Goal: Use online tool/utility: Use online tool/utility

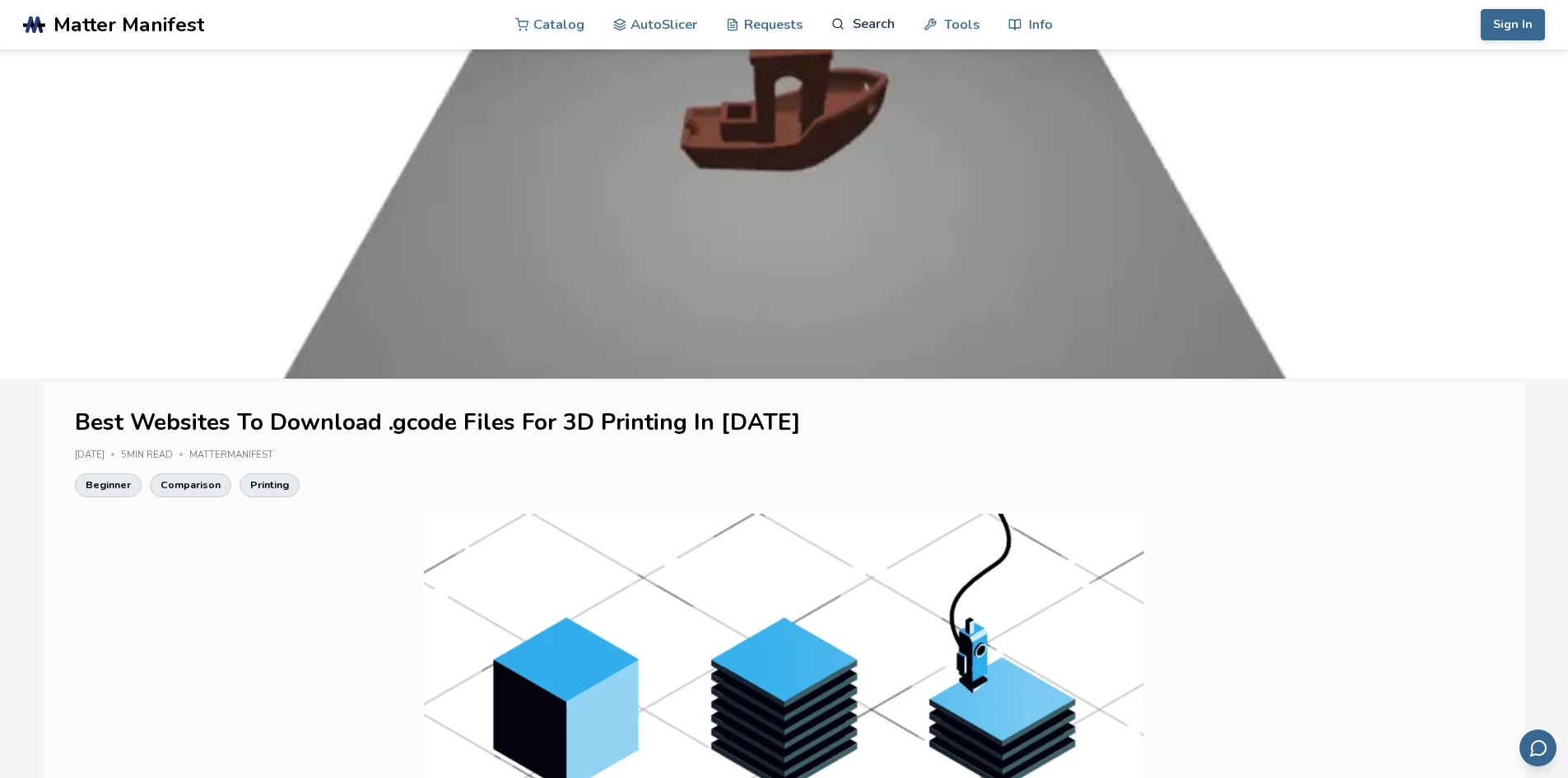
click at [885, 16] on link "Search" at bounding box center [862, 23] width 62 height 49
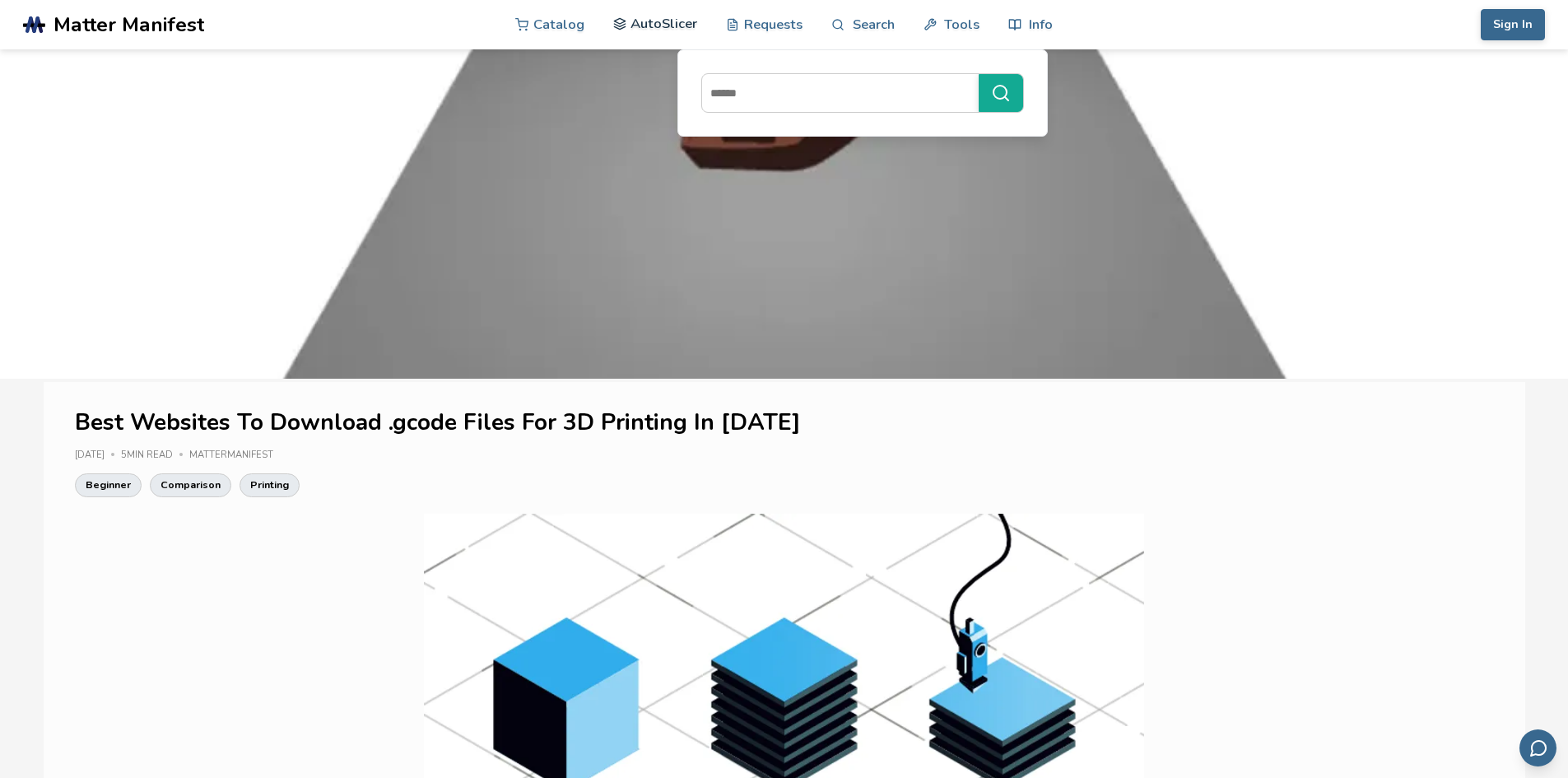
click at [685, 31] on link "AutoSlicer" at bounding box center [656, 23] width 85 height 49
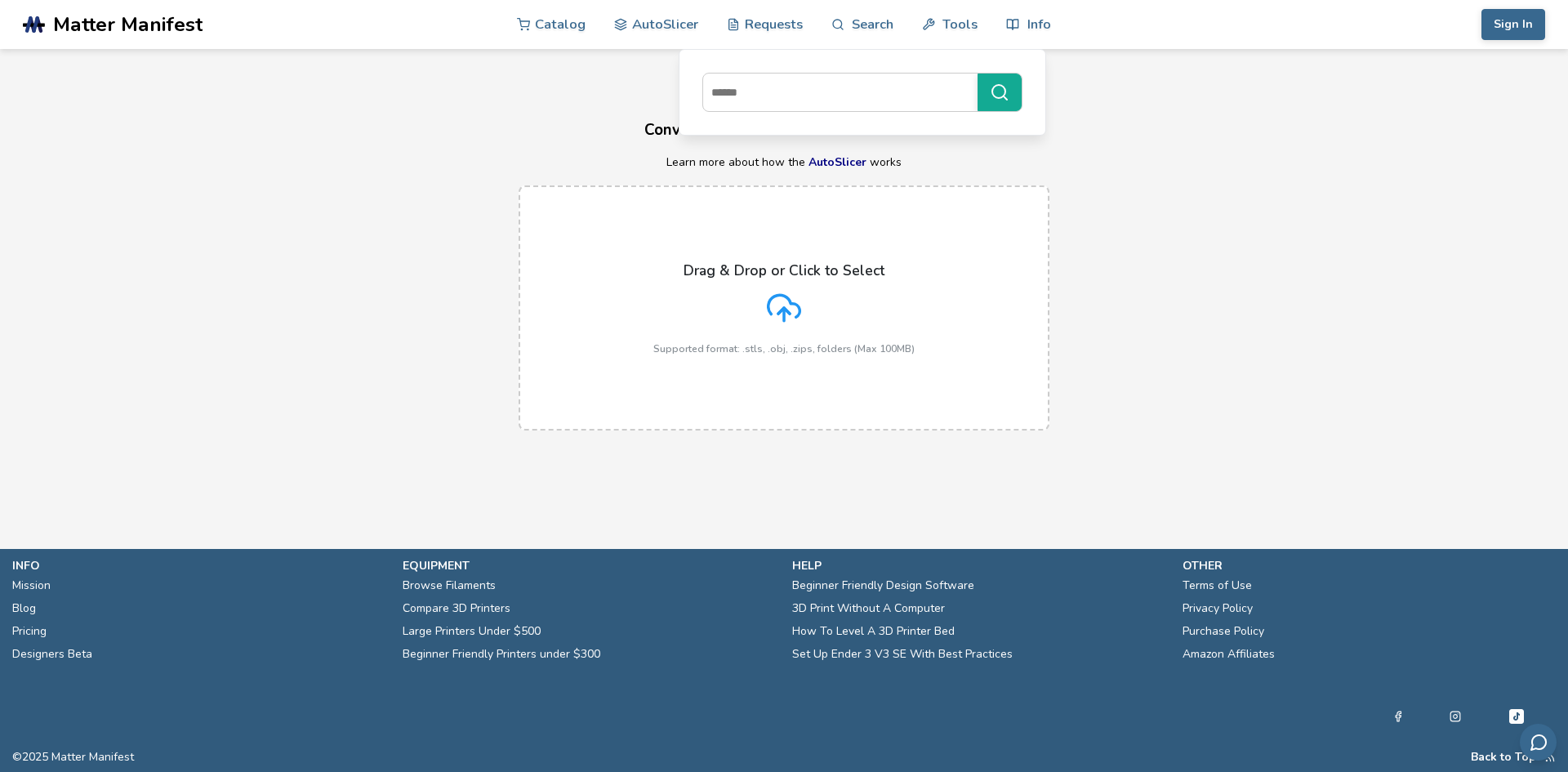
click at [1218, 326] on div "Drag & Drop or Click to Select Supported format: .stls, .obj, .zips, folders (M…" at bounding box center [784, 308] width 1568 height 278
click at [1044, 92] on div at bounding box center [862, 92] width 367 height 87
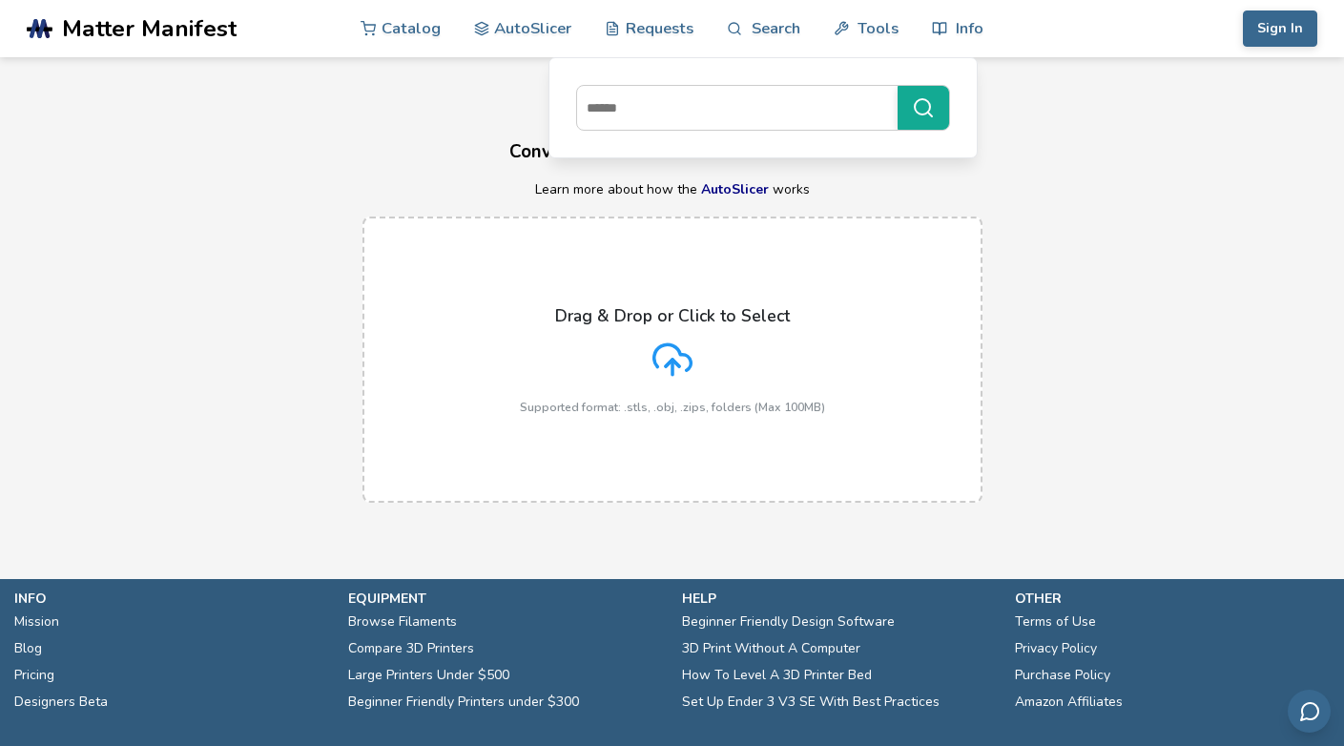
click at [617, 164] on h3 "Convert Your 3D Models To Print Files" at bounding box center [672, 152] width 1344 height 30
click at [526, 184] on p "Learn more about how the AutoSlicer works" at bounding box center [672, 189] width 1344 height 15
click at [531, 151] on h3 "Convert Your 3D Models To Print Files" at bounding box center [672, 152] width 1344 height 30
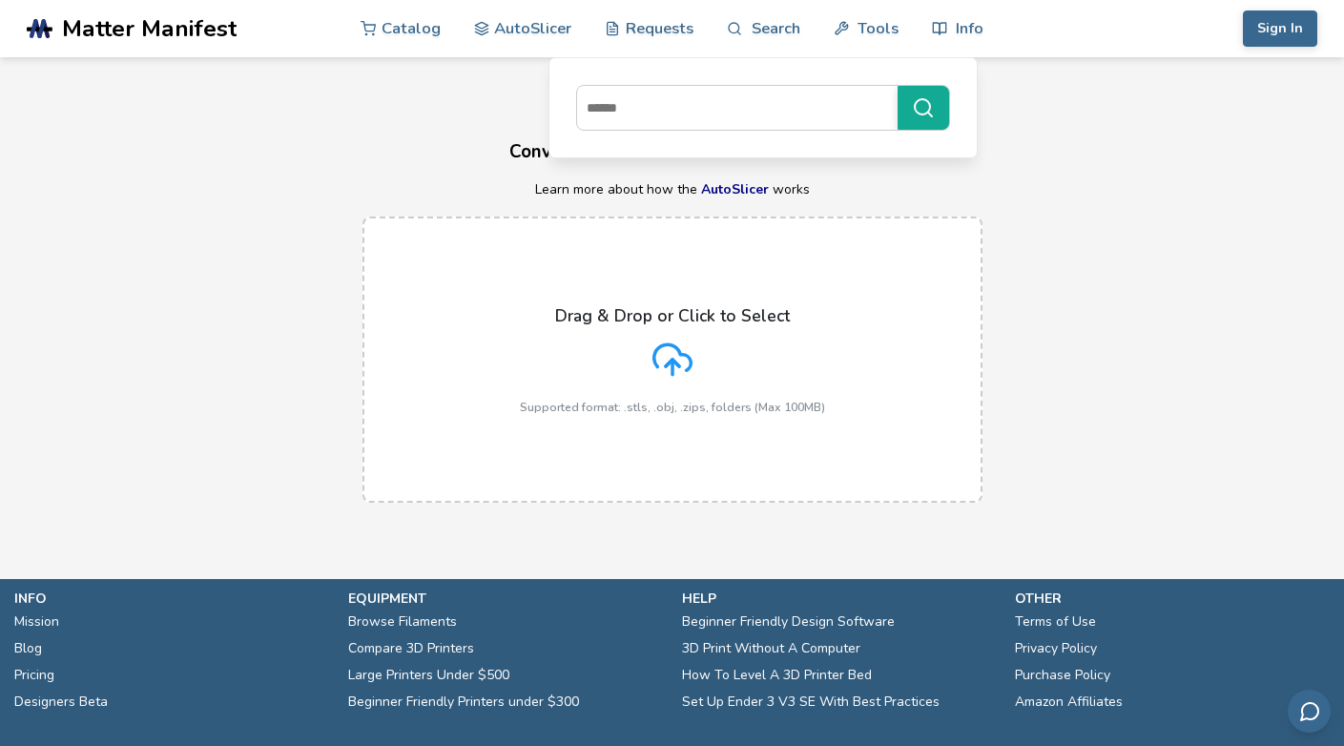
click at [1043, 143] on h3 "Convert Your 3D Models To Print Files" at bounding box center [672, 152] width 1344 height 30
click at [776, 21] on link "Search" at bounding box center [763, 27] width 72 height 57
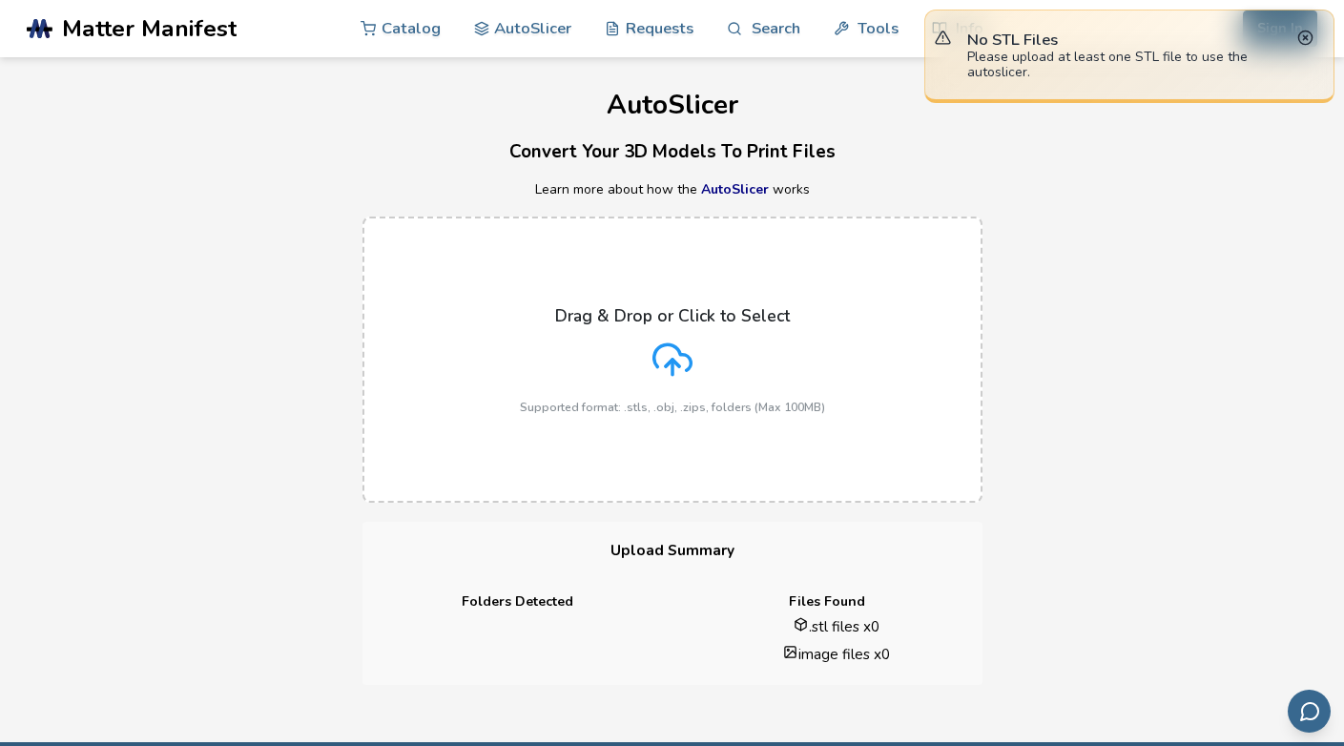
click at [665, 369] on icon at bounding box center [672, 360] width 40 height 40
click at [0, 0] on input "Drag & Drop or Click to Select Supported format: .stls, .obj, .zips, folders (M…" at bounding box center [0, 0] width 0 height 0
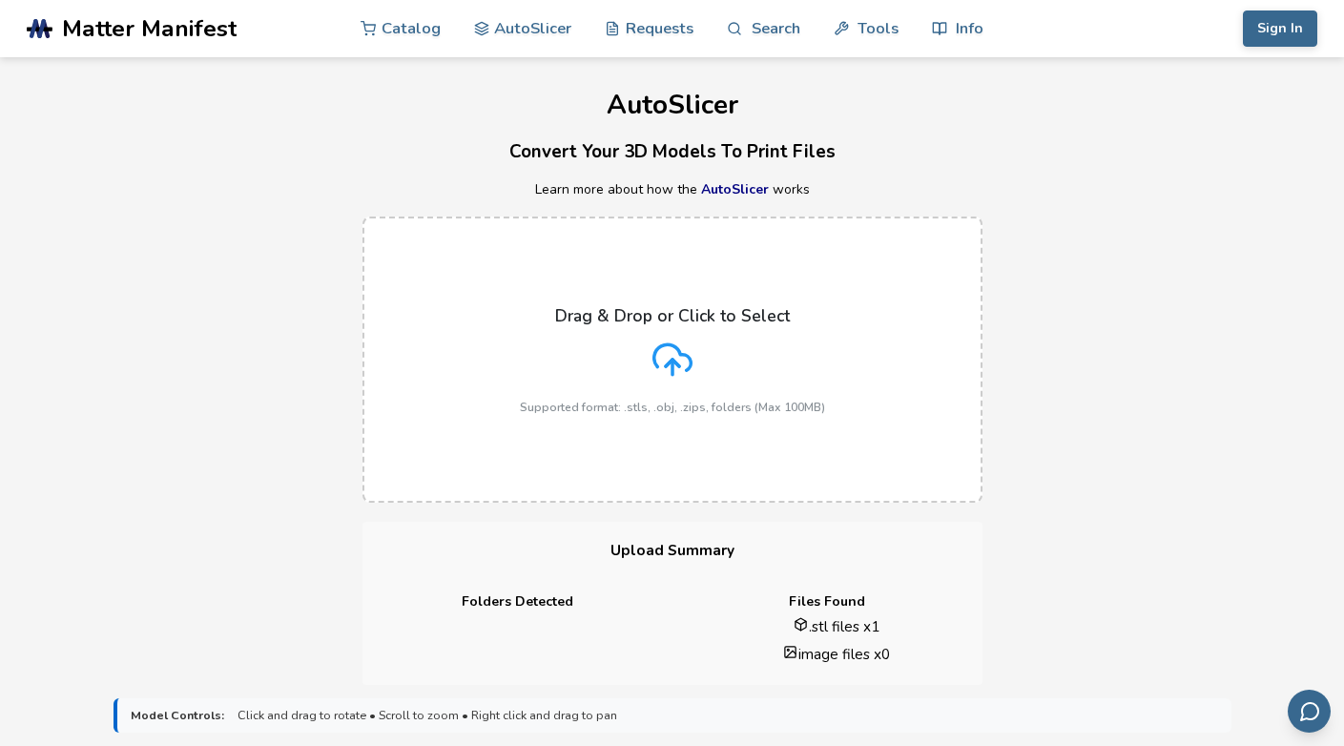
click at [654, 356] on icon at bounding box center [671, 357] width 37 height 26
click at [0, 0] on input "Drag & Drop or Click to Select Supported format: .stls, .obj, .zips, folders (M…" at bounding box center [0, 0] width 0 height 0
click at [664, 356] on icon at bounding box center [672, 360] width 40 height 40
click at [0, 0] on input "Drag & Drop or Click to Select Supported format: .stls, .obj, .zips, folders (M…" at bounding box center [0, 0] width 0 height 0
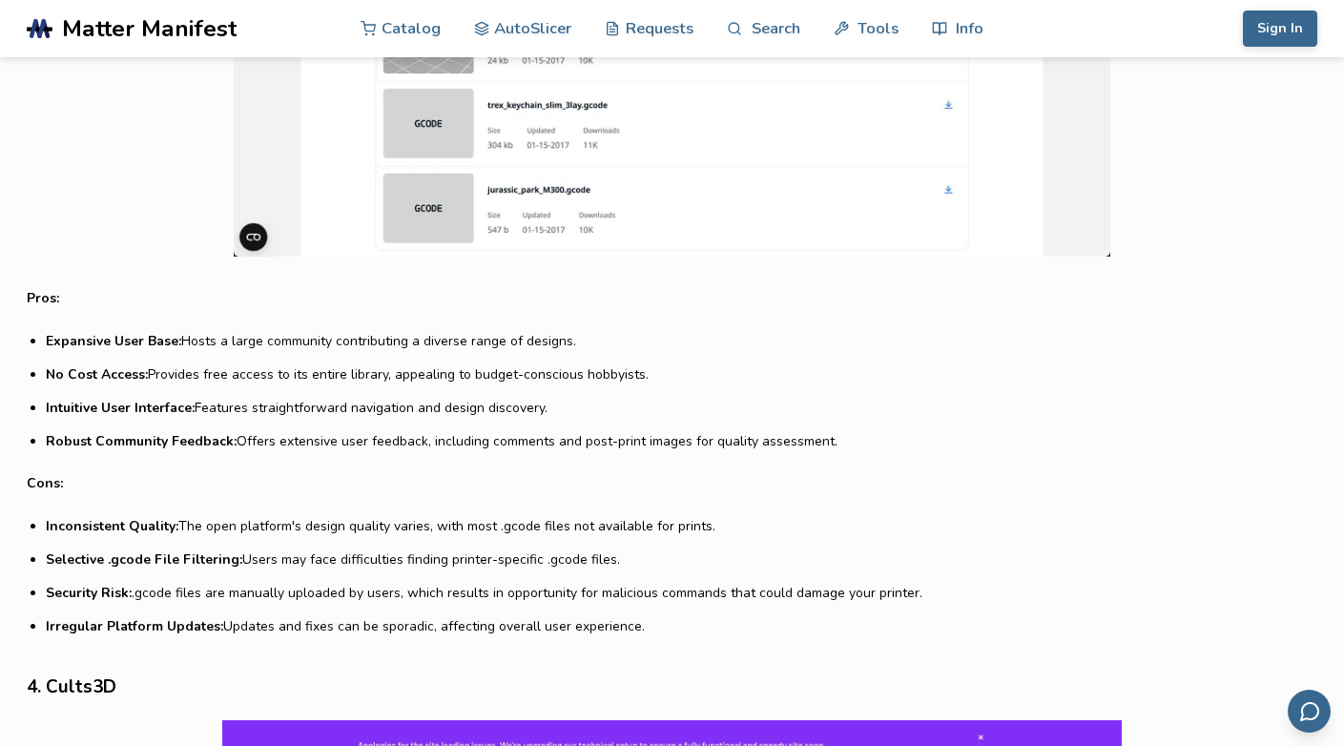
scroll to position [3604, 0]
